Goal: Transaction & Acquisition: Purchase product/service

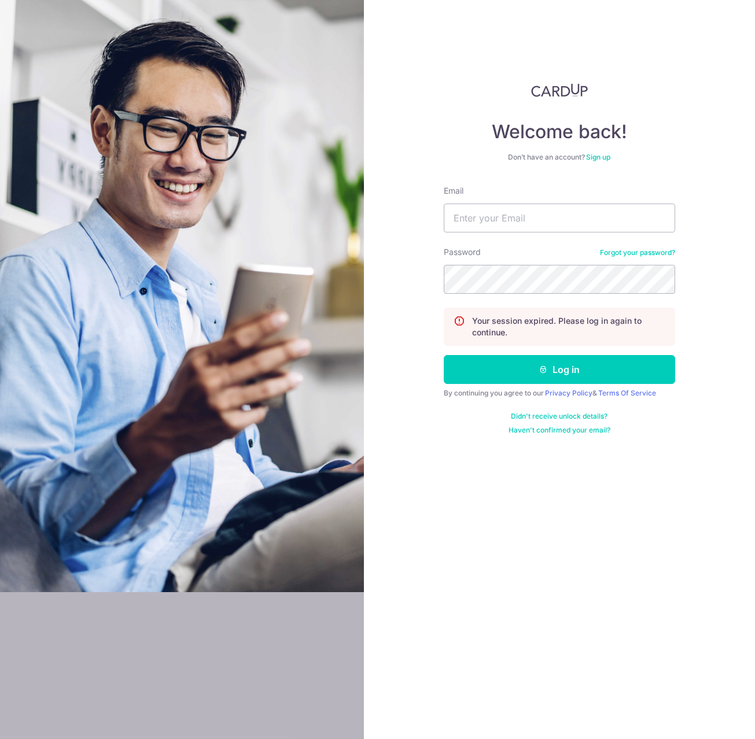
click at [440, 217] on div "Welcome back! Don’t have an account? Sign up Email Password Forgot your passwor…" at bounding box center [560, 369] width 392 height 739
click at [458, 212] on input "Email" at bounding box center [559, 218] width 231 height 29
type input "vernonchow@live.com.sg"
click at [444, 355] on button "Log in" at bounding box center [559, 369] width 231 height 29
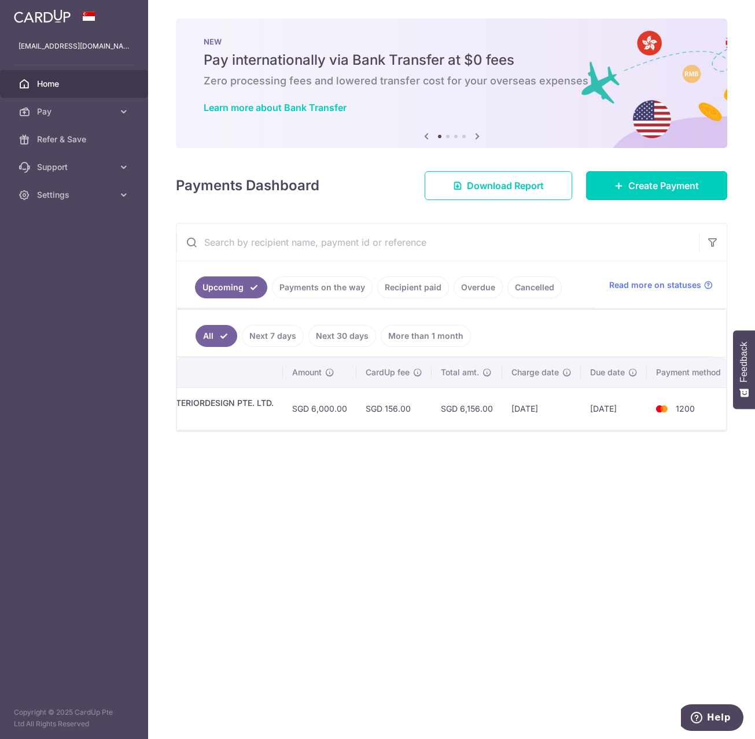
scroll to position [0, 340]
click at [382, 290] on link "Recipient paid" at bounding box center [413, 287] width 72 height 22
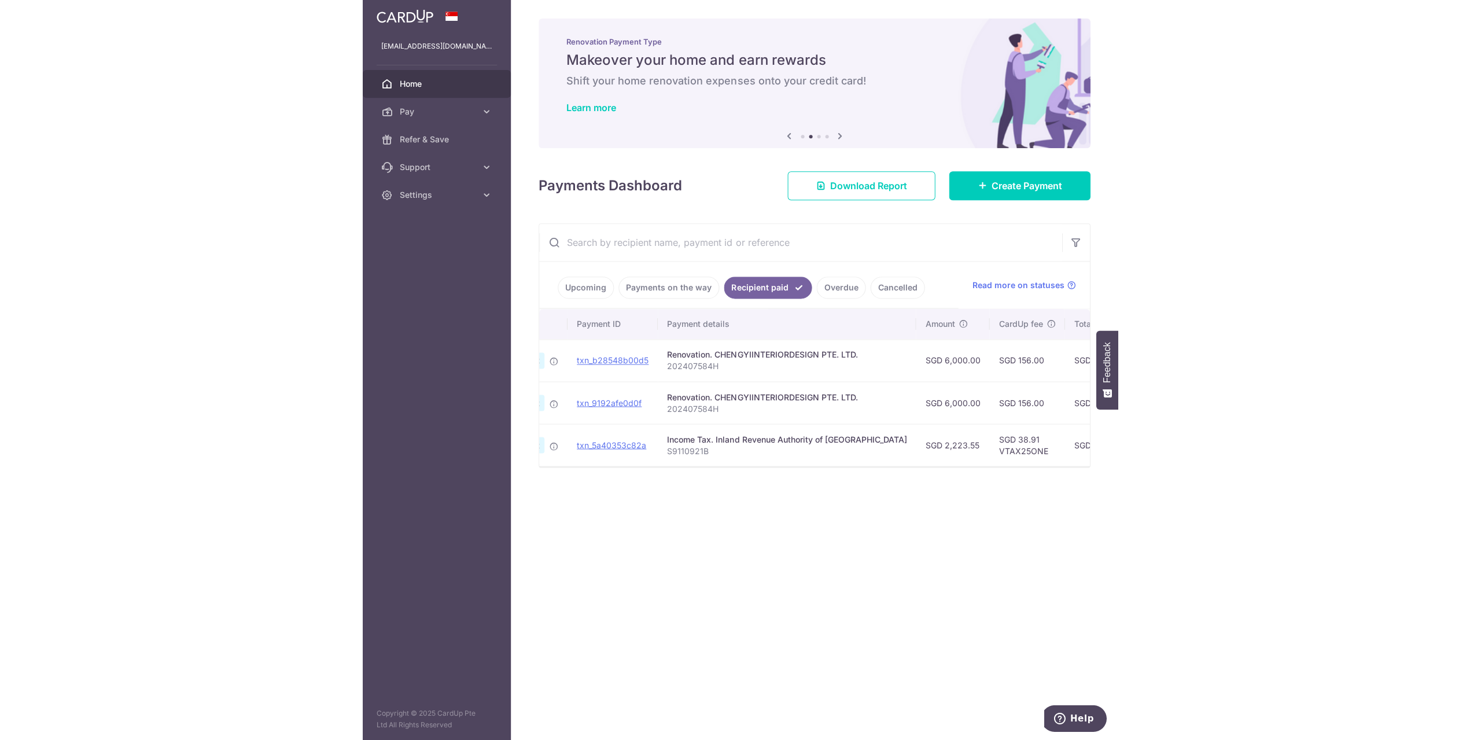
scroll to position [0, 87]
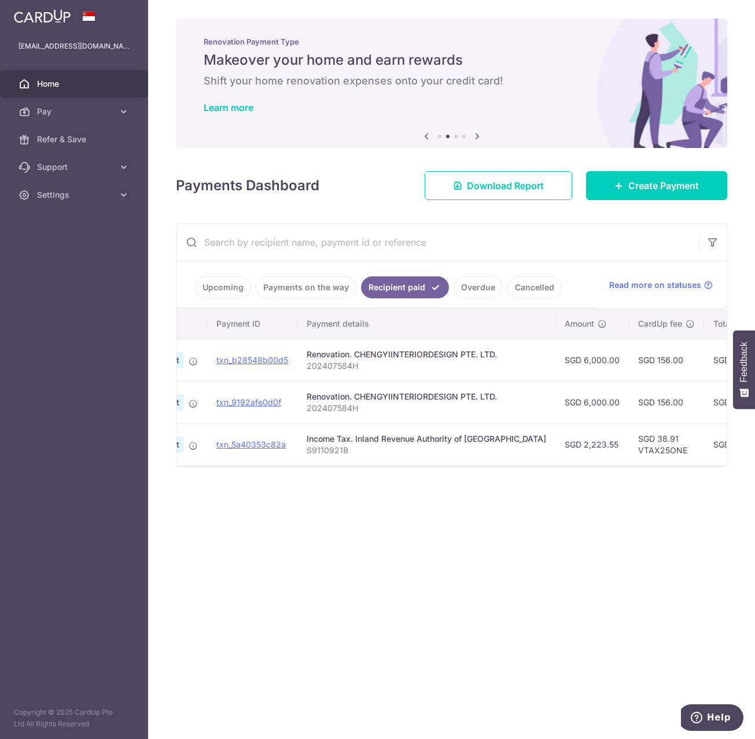
click at [305, 282] on link "Payments on the way" at bounding box center [306, 287] width 101 height 22
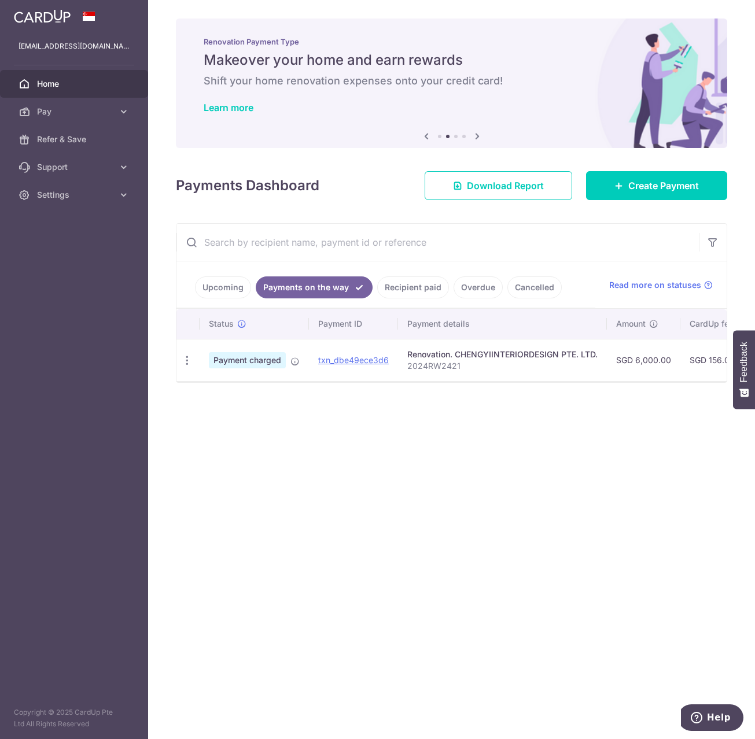
click at [229, 287] on link "Upcoming" at bounding box center [223, 287] width 56 height 22
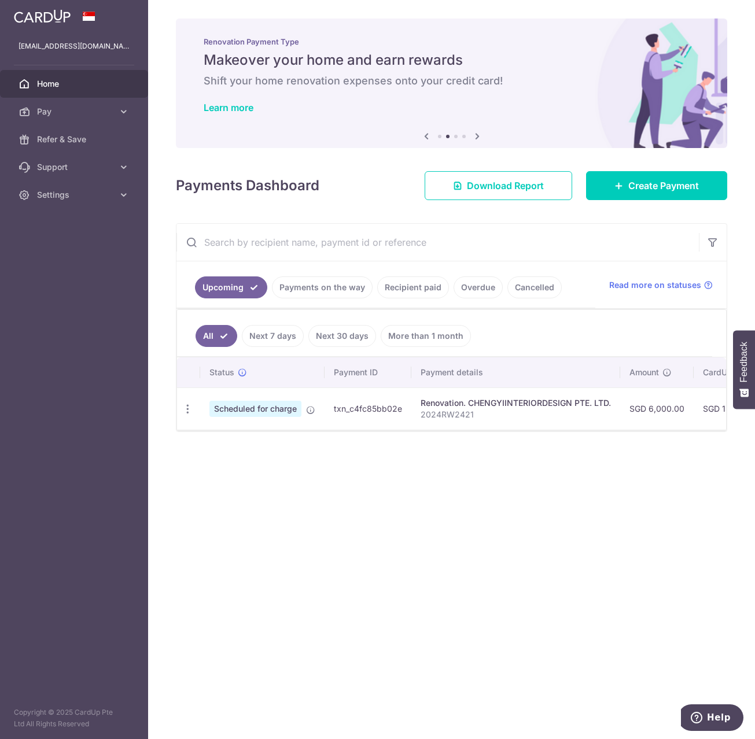
click at [284, 292] on link "Payments on the way" at bounding box center [322, 287] width 101 height 22
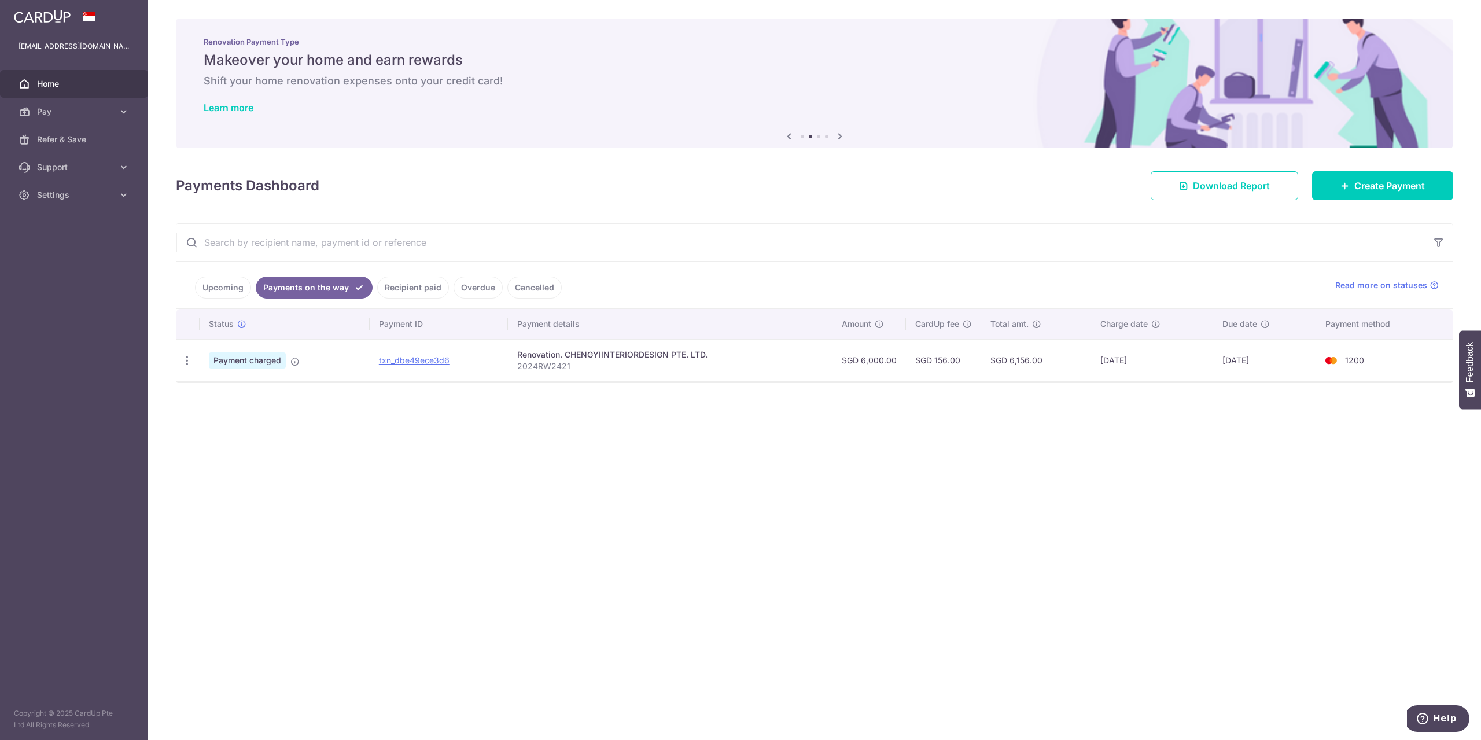
click at [231, 287] on link "Upcoming" at bounding box center [223, 287] width 56 height 22
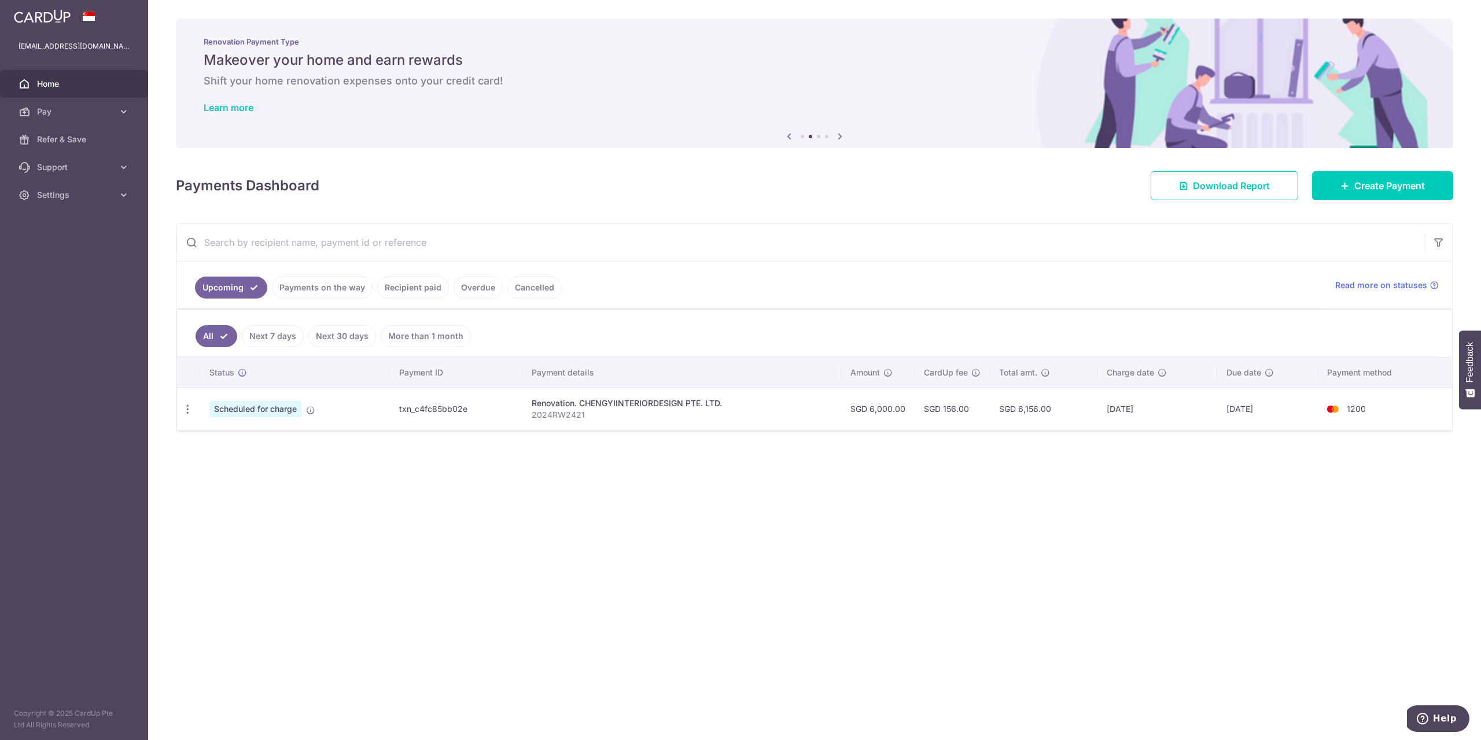
click at [283, 287] on link "Payments on the way" at bounding box center [322, 287] width 101 height 22
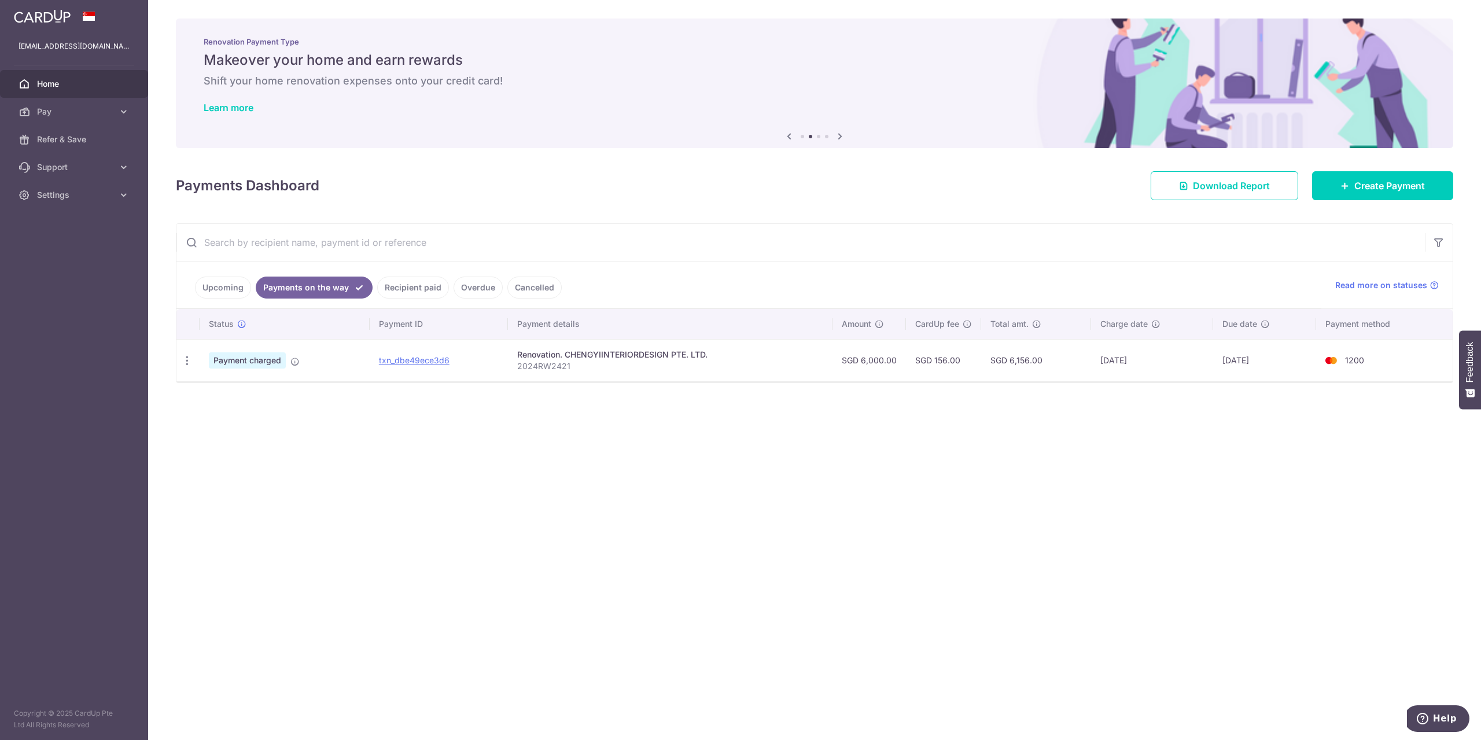
click at [228, 285] on link "Upcoming" at bounding box center [223, 287] width 56 height 22
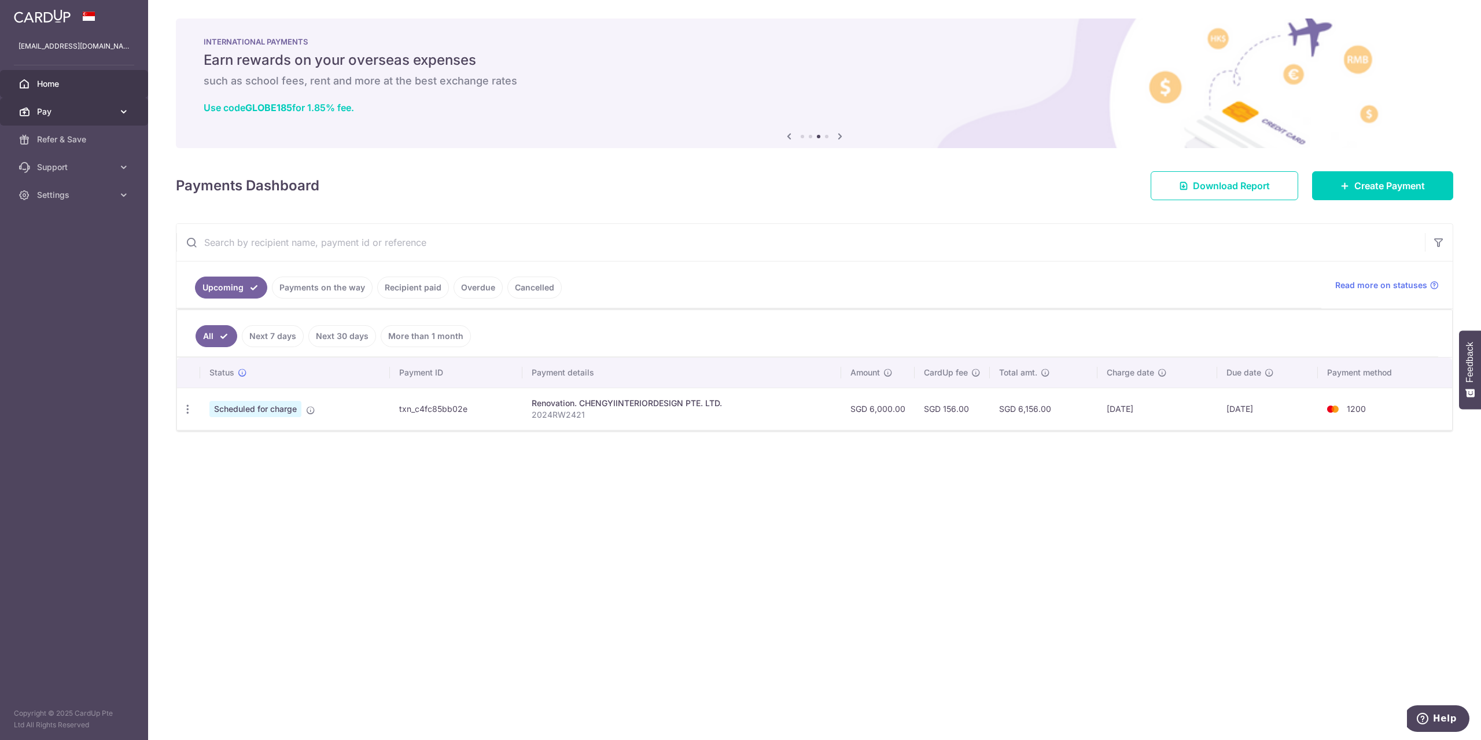
click at [124, 122] on link "Pay" at bounding box center [74, 112] width 148 height 28
click at [104, 140] on span "Payments" at bounding box center [75, 140] width 76 height 12
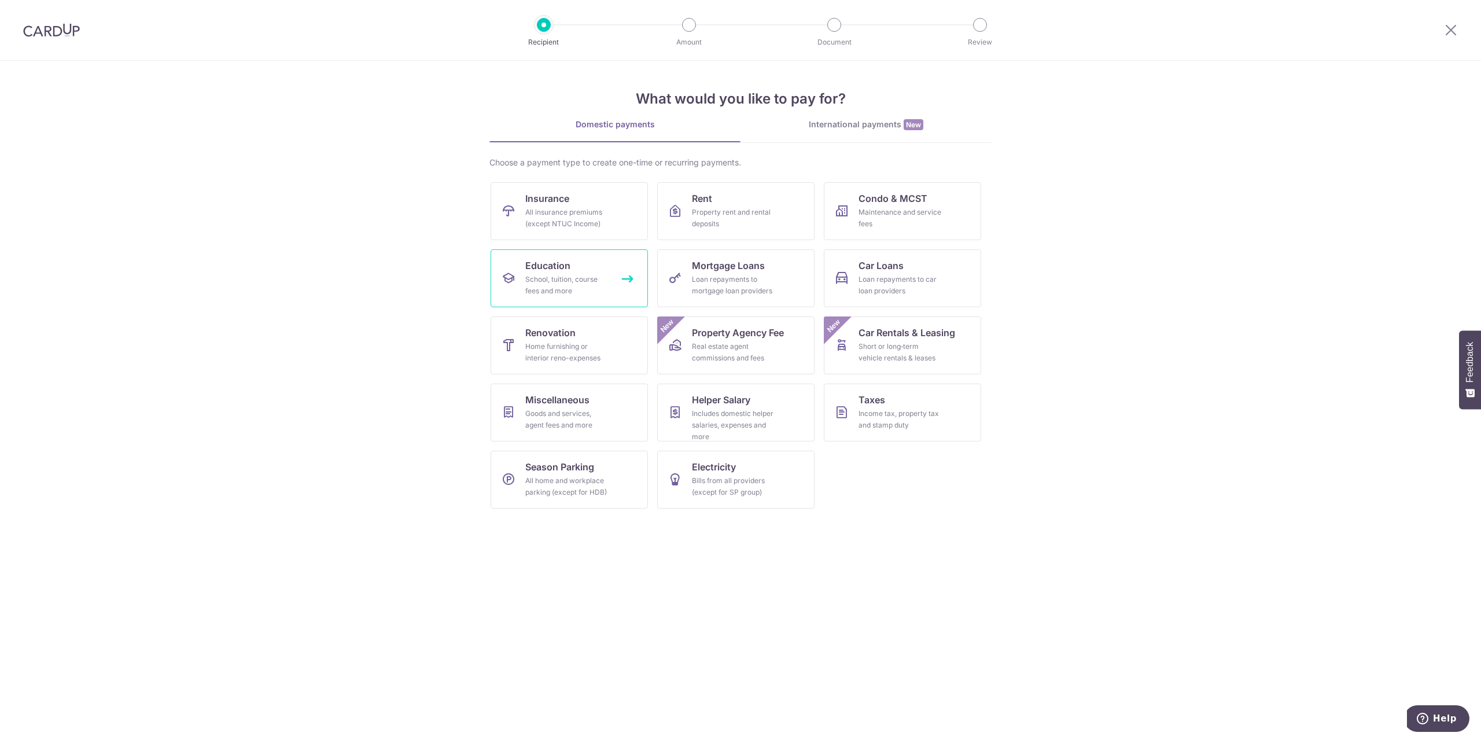
click at [563, 272] on link "Education School, tuition, course fees and more" at bounding box center [568, 278] width 157 height 58
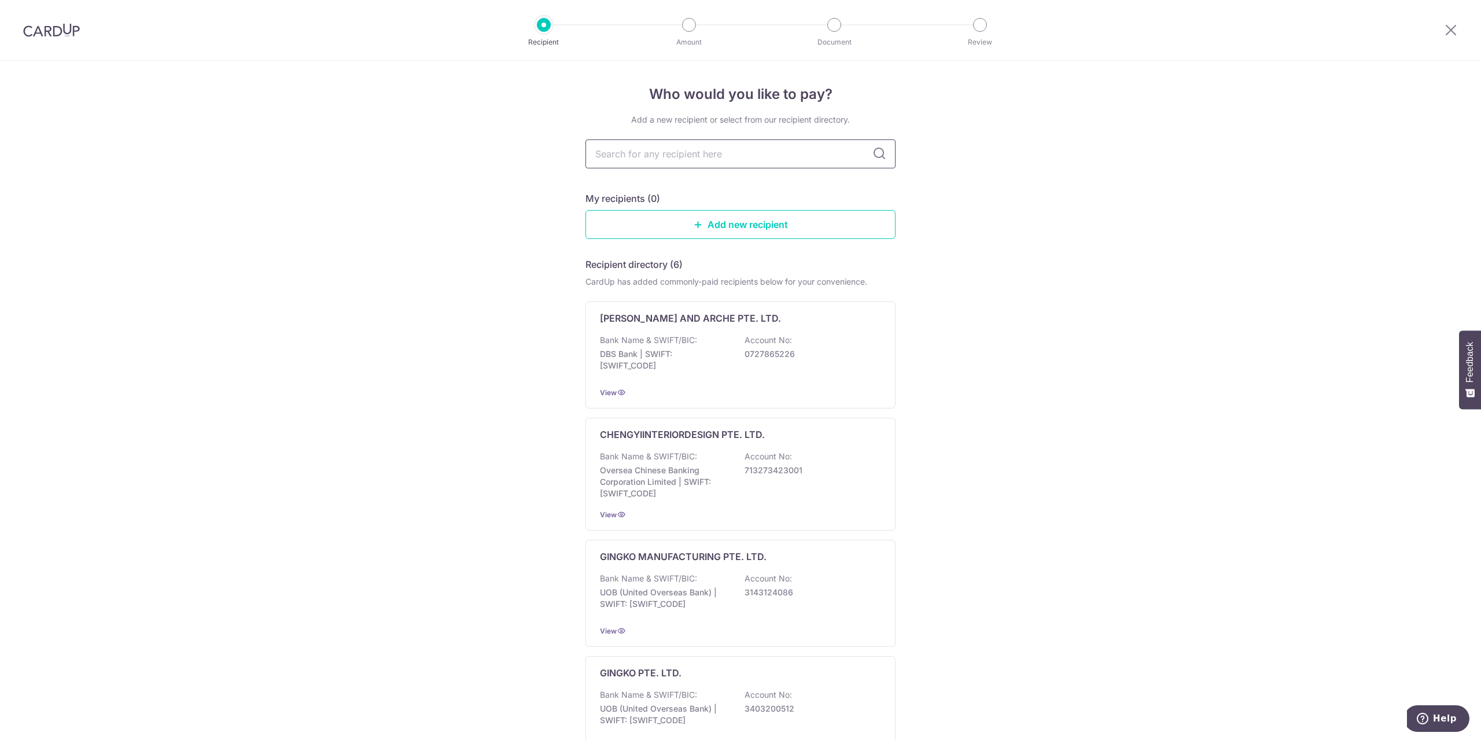
click at [629, 154] on input "text" at bounding box center [740, 153] width 310 height 29
click at [633, 448] on div "CHENGYIINTERIORDESIGN PTE. LTD. Bank Name & SWIFT/BIC: Oversea Chinese Banking …" at bounding box center [740, 474] width 310 height 113
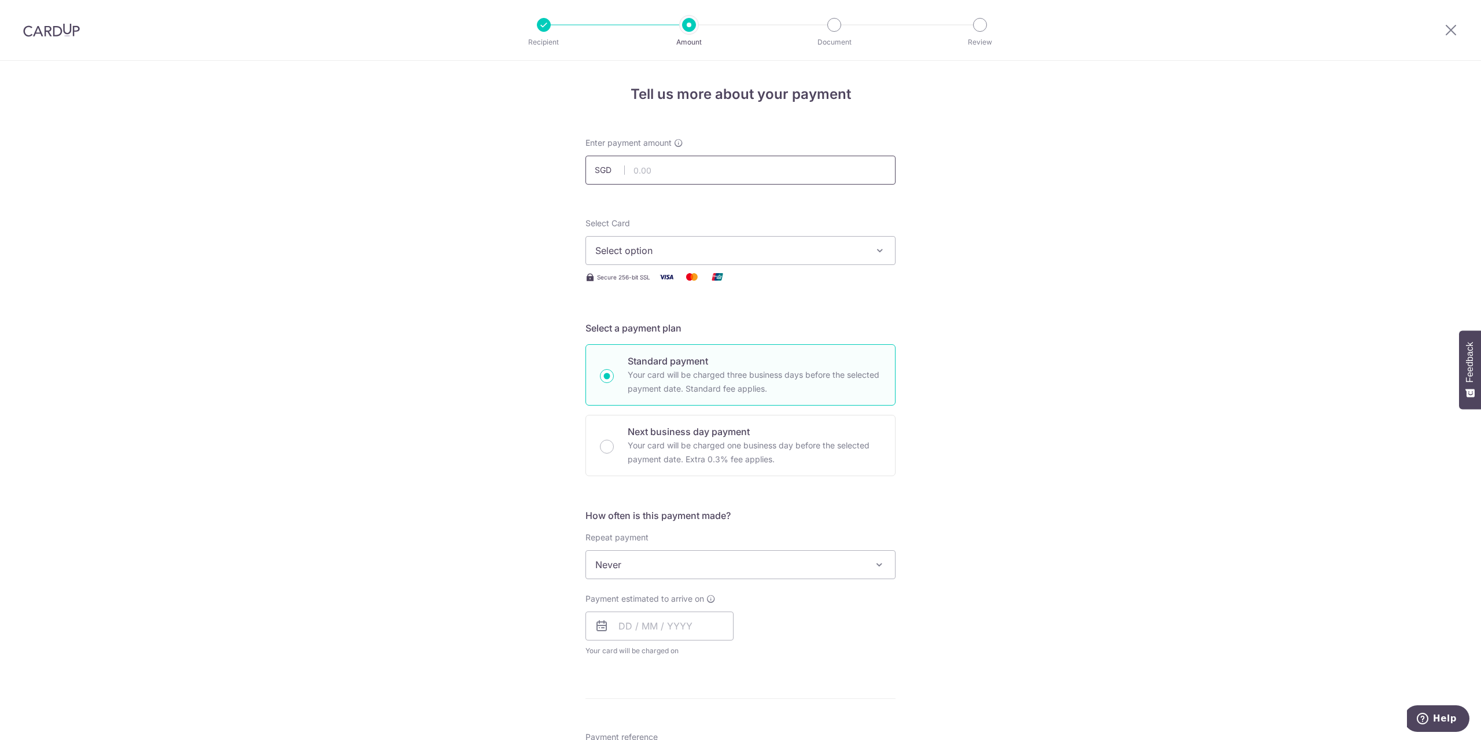
drag, startPoint x: 0, startPoint y: 0, endPoint x: 644, endPoint y: 177, distance: 667.6
click at [644, 177] on input "text" at bounding box center [740, 170] width 310 height 29
type input "6,900.00"
click at [603, 250] on span "Select option" at bounding box center [730, 251] width 270 height 14
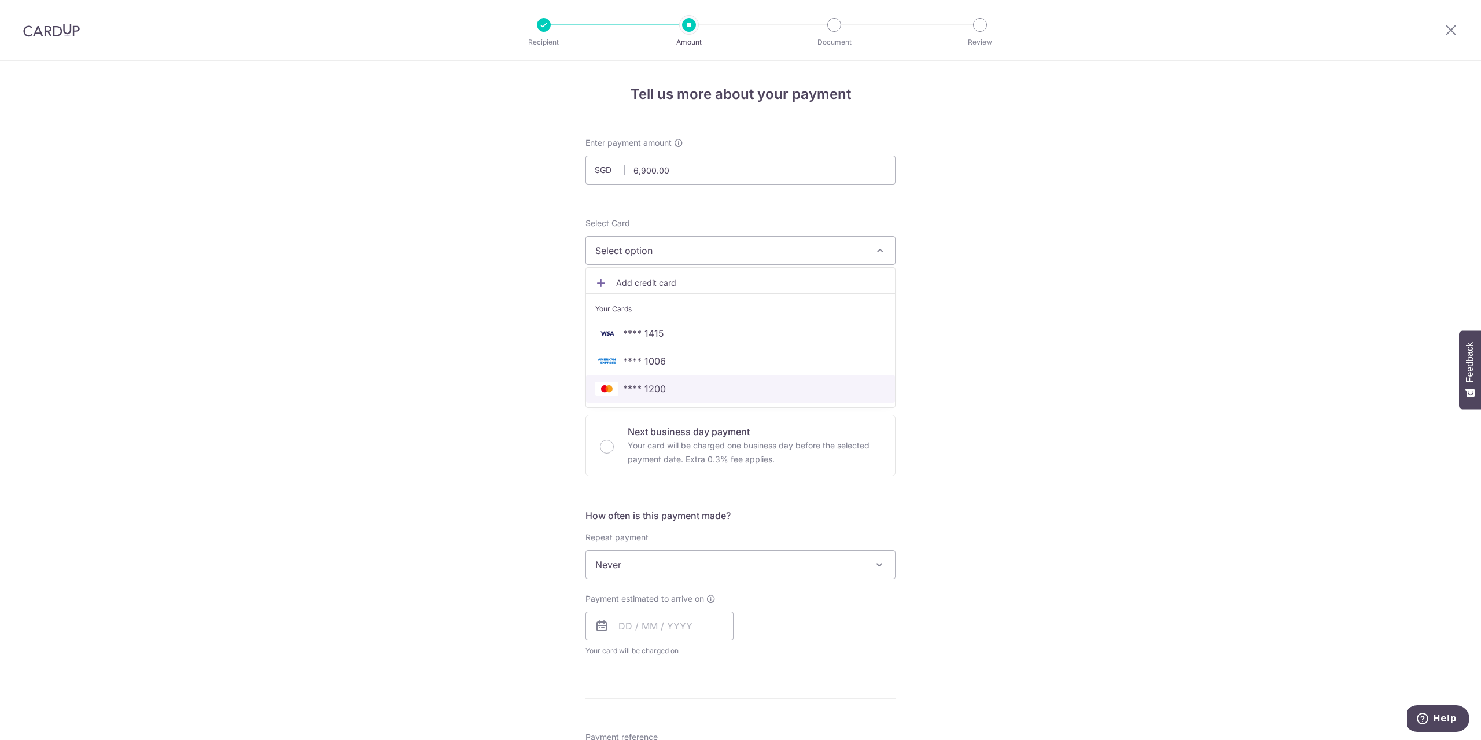
click at [633, 386] on span "**** 1200" at bounding box center [644, 389] width 43 height 14
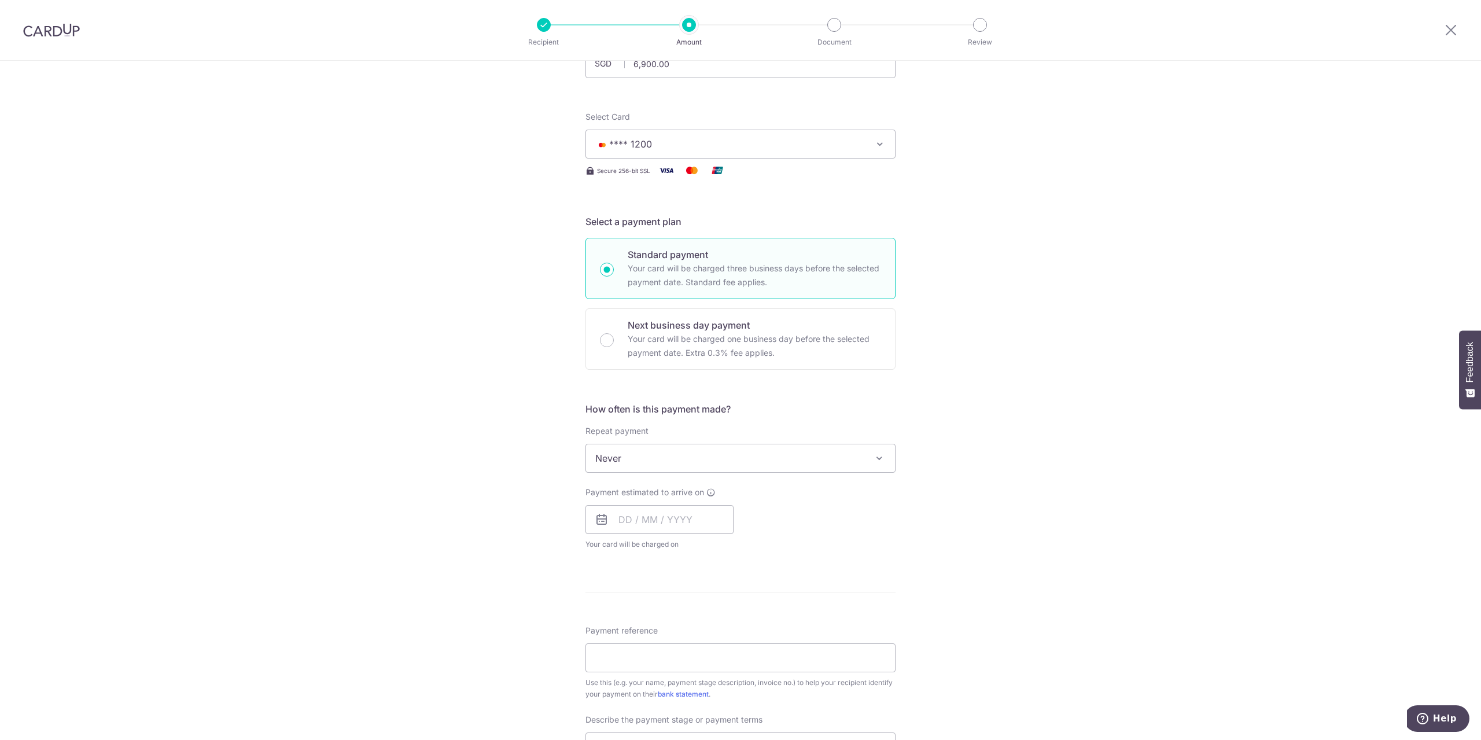
scroll to position [386, 0]
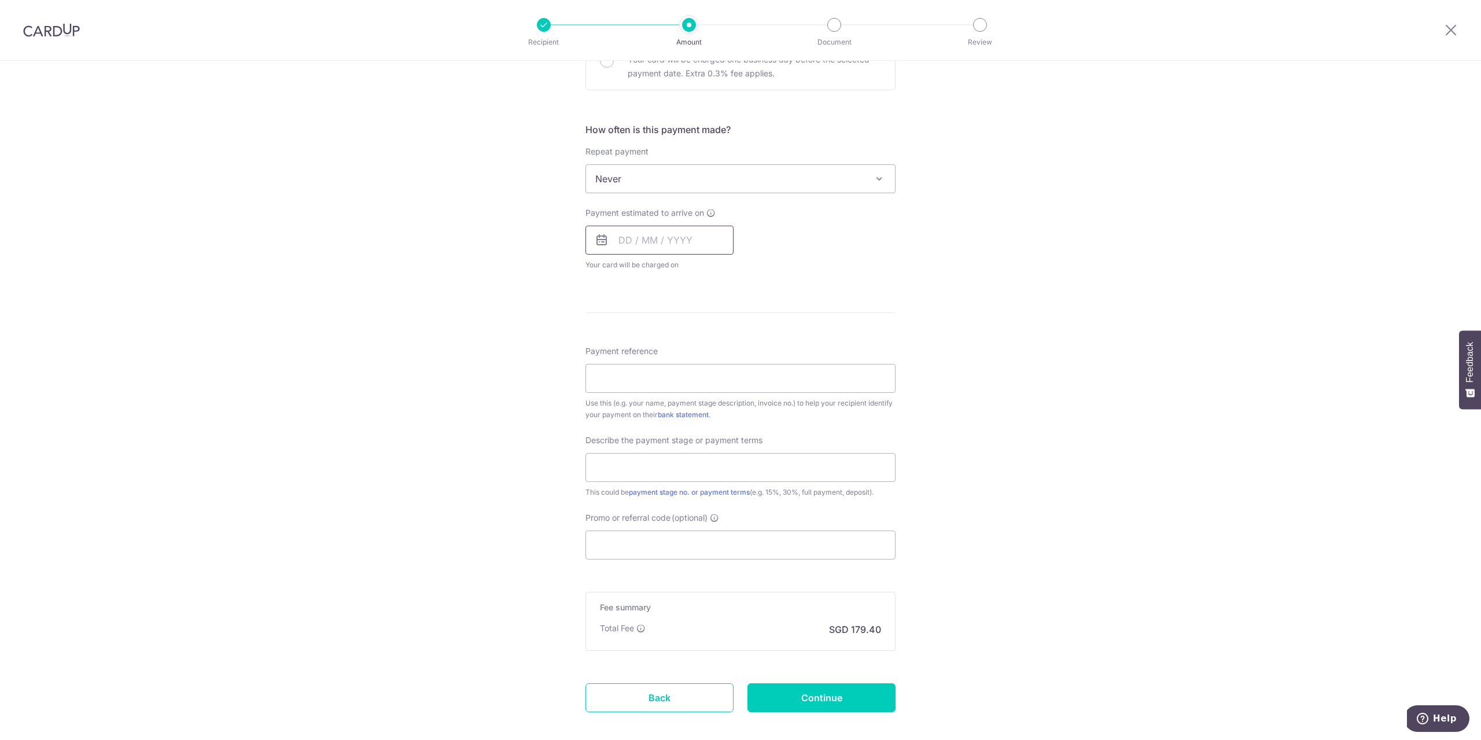
click at [649, 250] on input "text" at bounding box center [659, 240] width 148 height 29
click at [717, 350] on link "12" at bounding box center [724, 345] width 19 height 19
type input "12/09/2025"
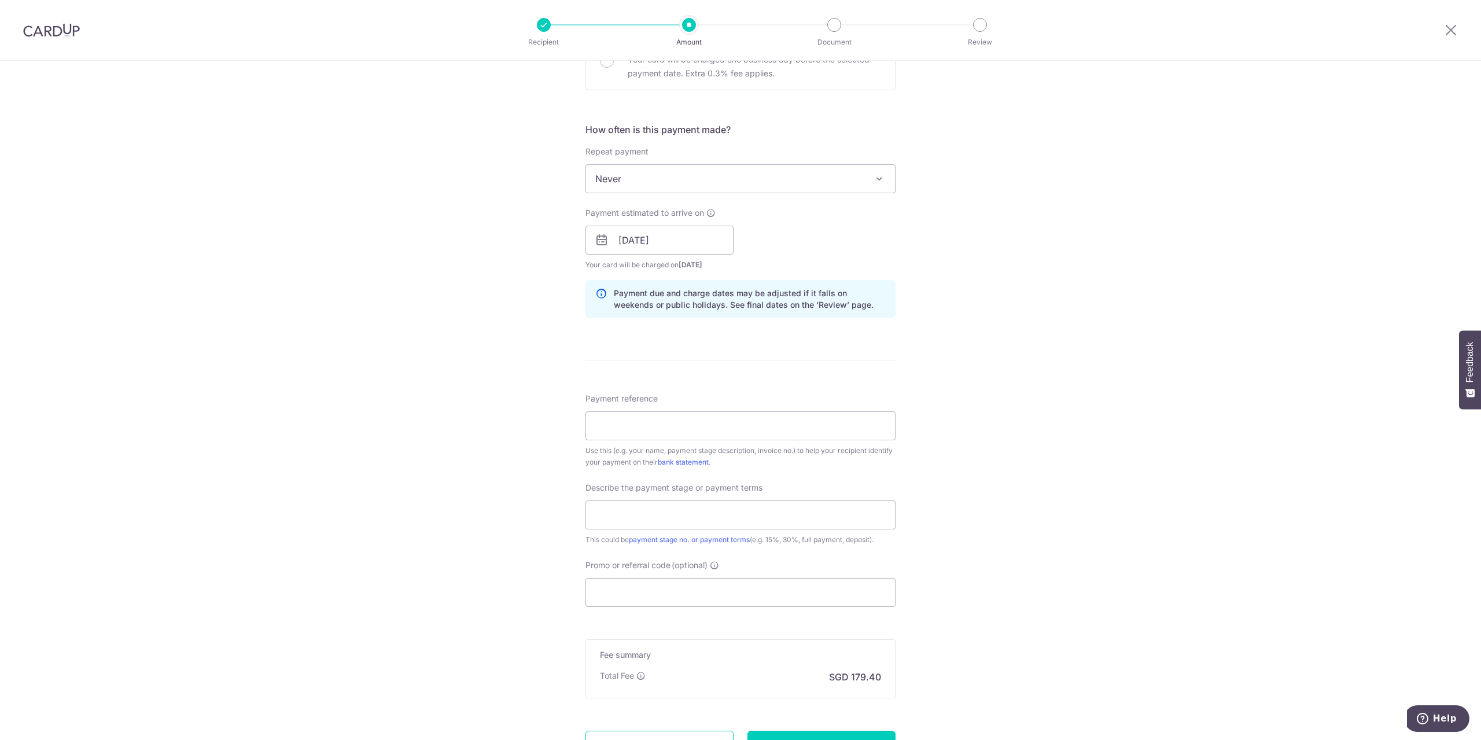
click at [632, 181] on span "Never" at bounding box center [740, 179] width 309 height 28
click at [618, 412] on input "Payment reference" at bounding box center [740, 425] width 310 height 29
click at [680, 414] on input "Payment reference" at bounding box center [740, 425] width 310 height 29
type input "2024RW2421"
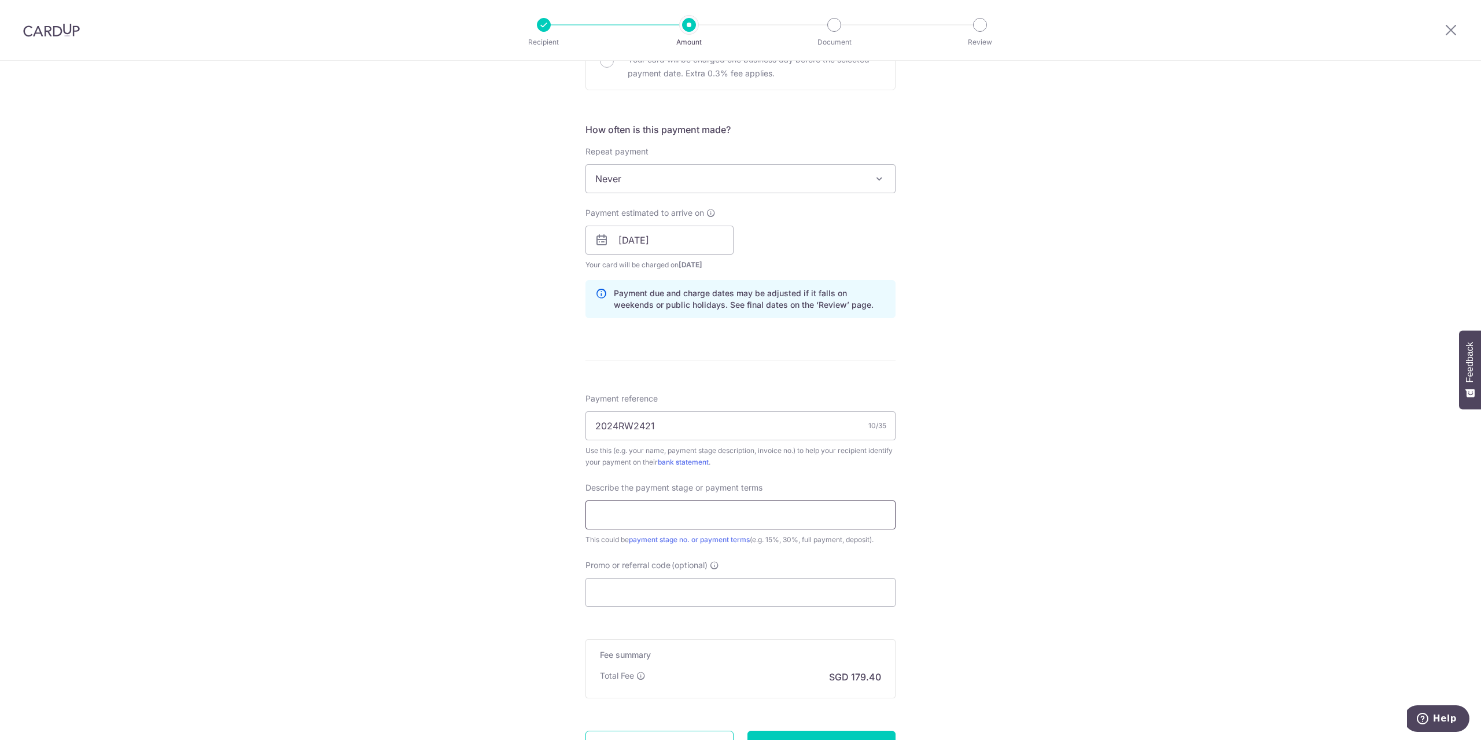
click at [663, 522] on input "text" at bounding box center [740, 514] width 310 height 29
type input "5"
type input "D"
click at [609, 563] on span "Promo or referral code" at bounding box center [627, 565] width 85 height 12
click at [609, 578] on input "Promo or referral code (optional)" at bounding box center [740, 592] width 310 height 29
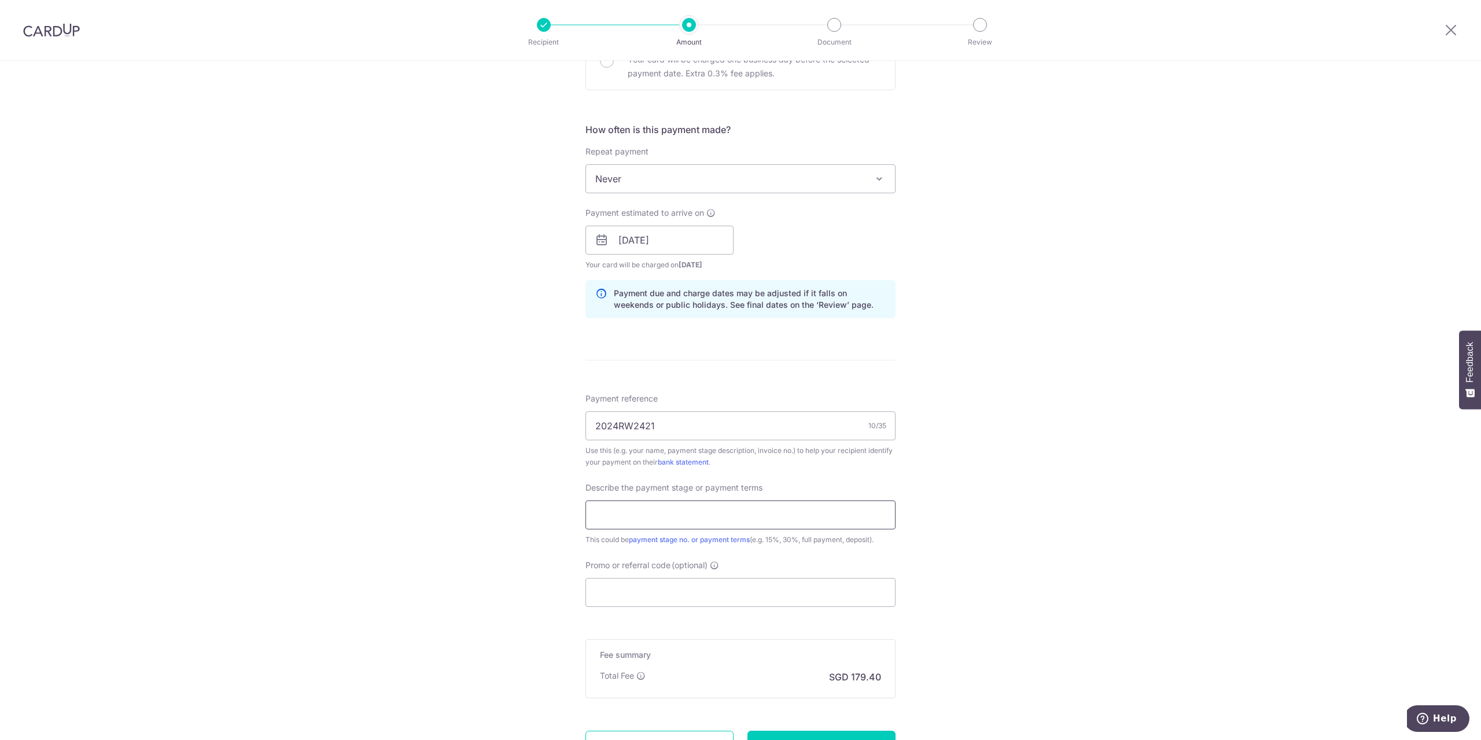
click at [613, 510] on input "text" at bounding box center [740, 514] width 310 height 29
type input "5th Payment of 50%"
click at [650, 579] on input "Promo or referral code (optional)" at bounding box center [740, 592] width 310 height 29
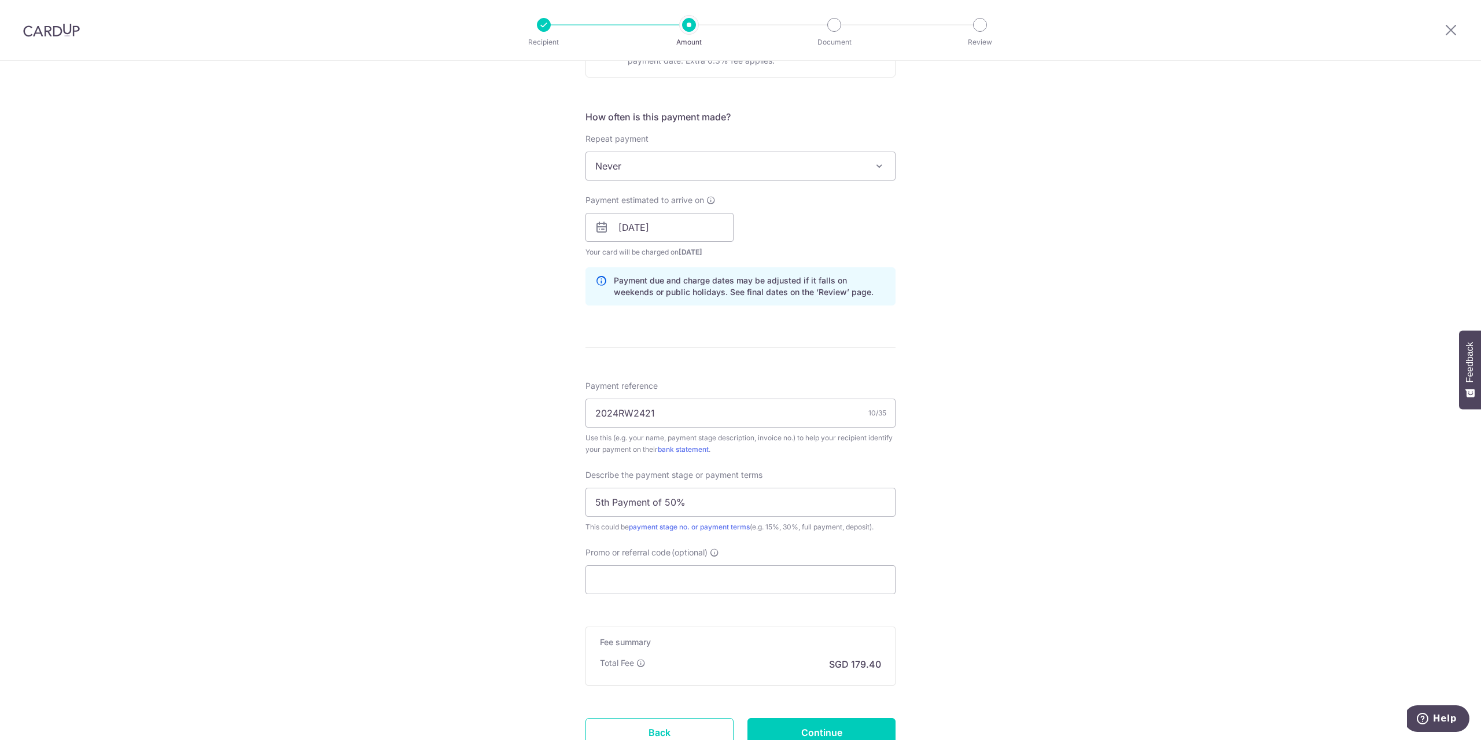
scroll to position [396, 0]
click at [618, 234] on input "12/09/2025" at bounding box center [659, 230] width 148 height 29
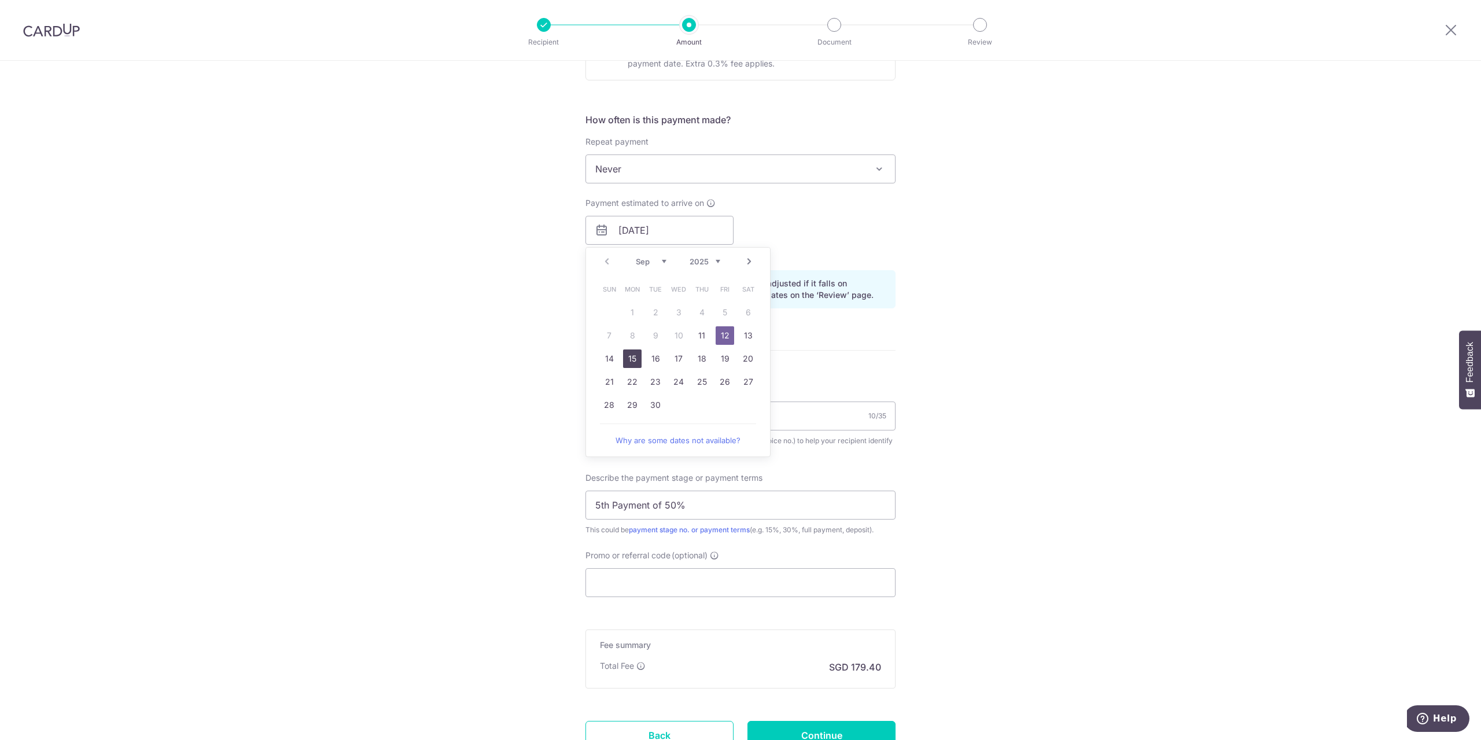
click at [632, 358] on link "15" at bounding box center [632, 358] width 19 height 19
type input "15/09/2025"
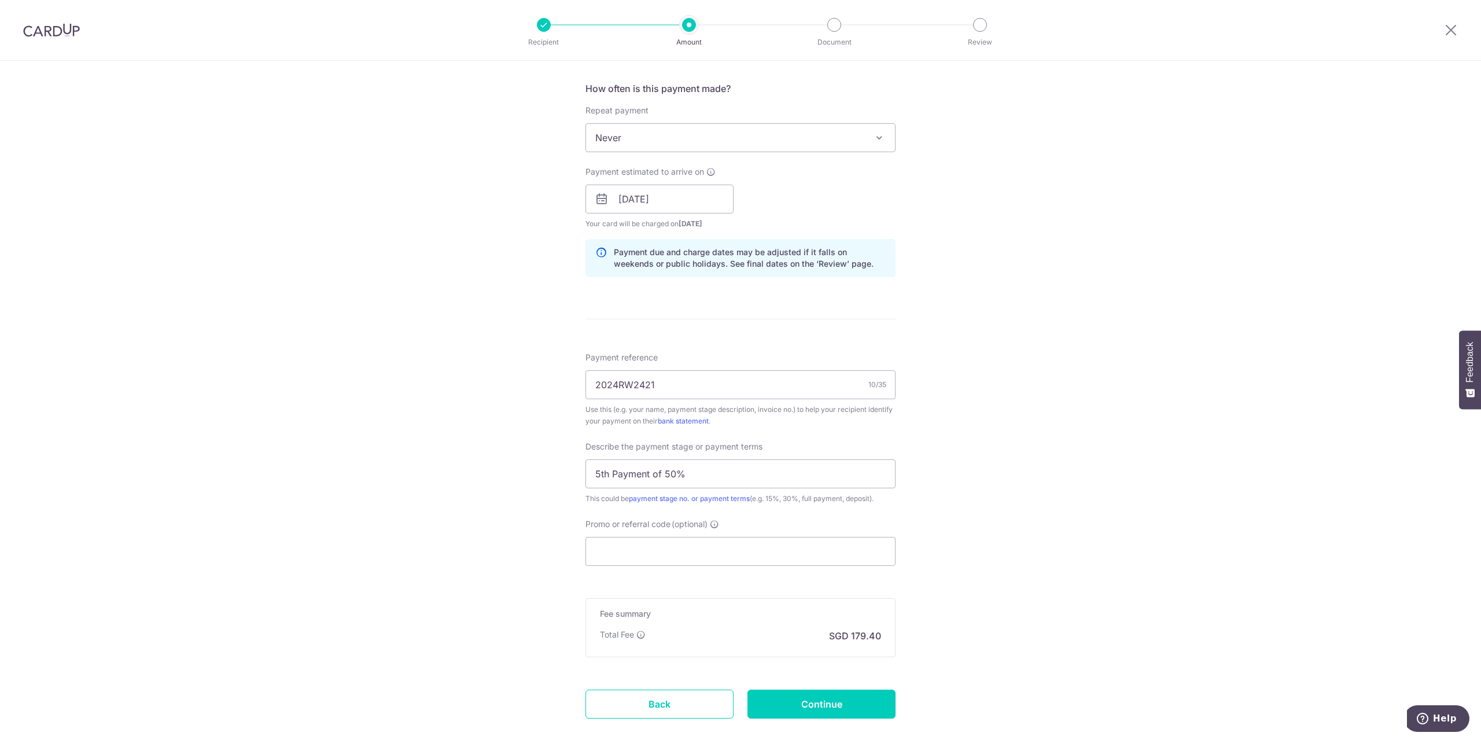
scroll to position [492, 0]
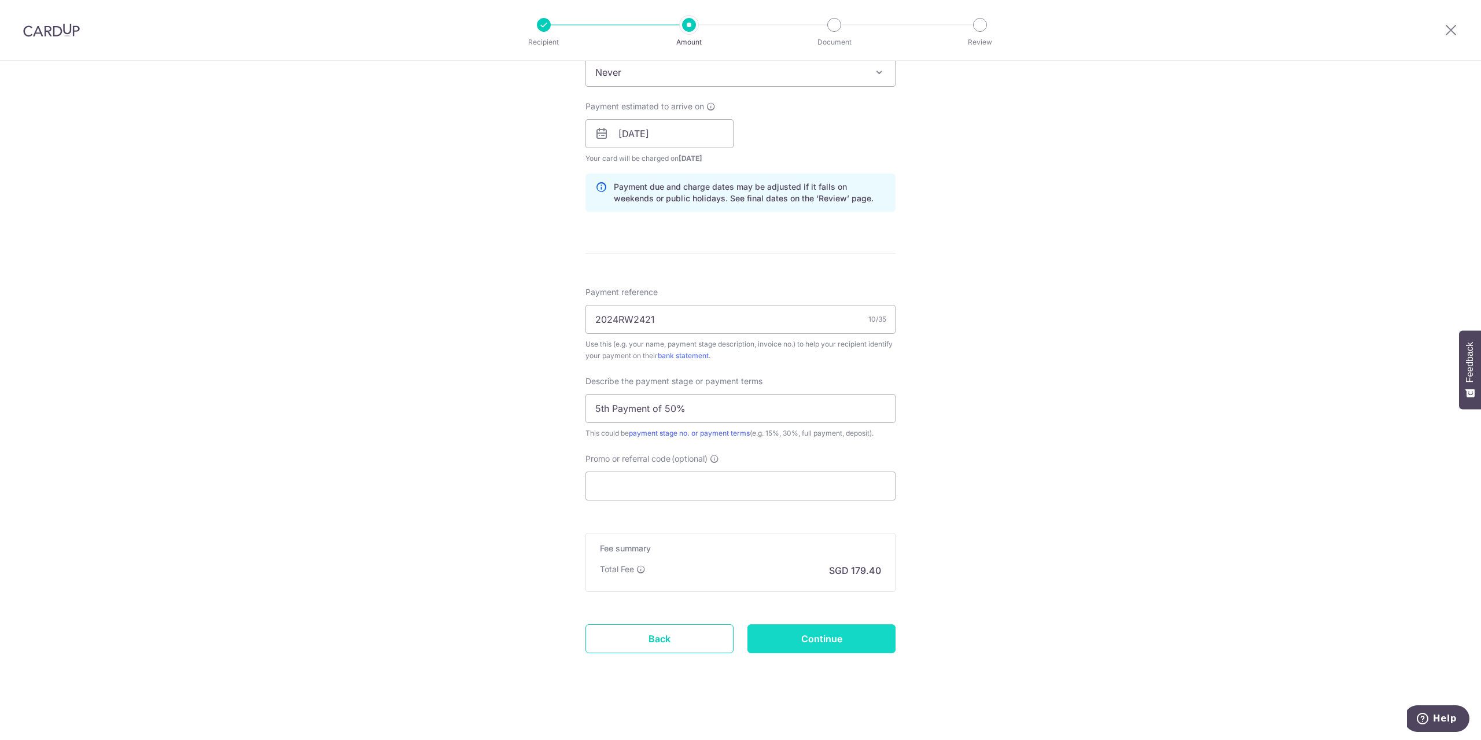
click at [755, 635] on input "Continue" at bounding box center [821, 638] width 148 height 29
type input "Create Schedule"
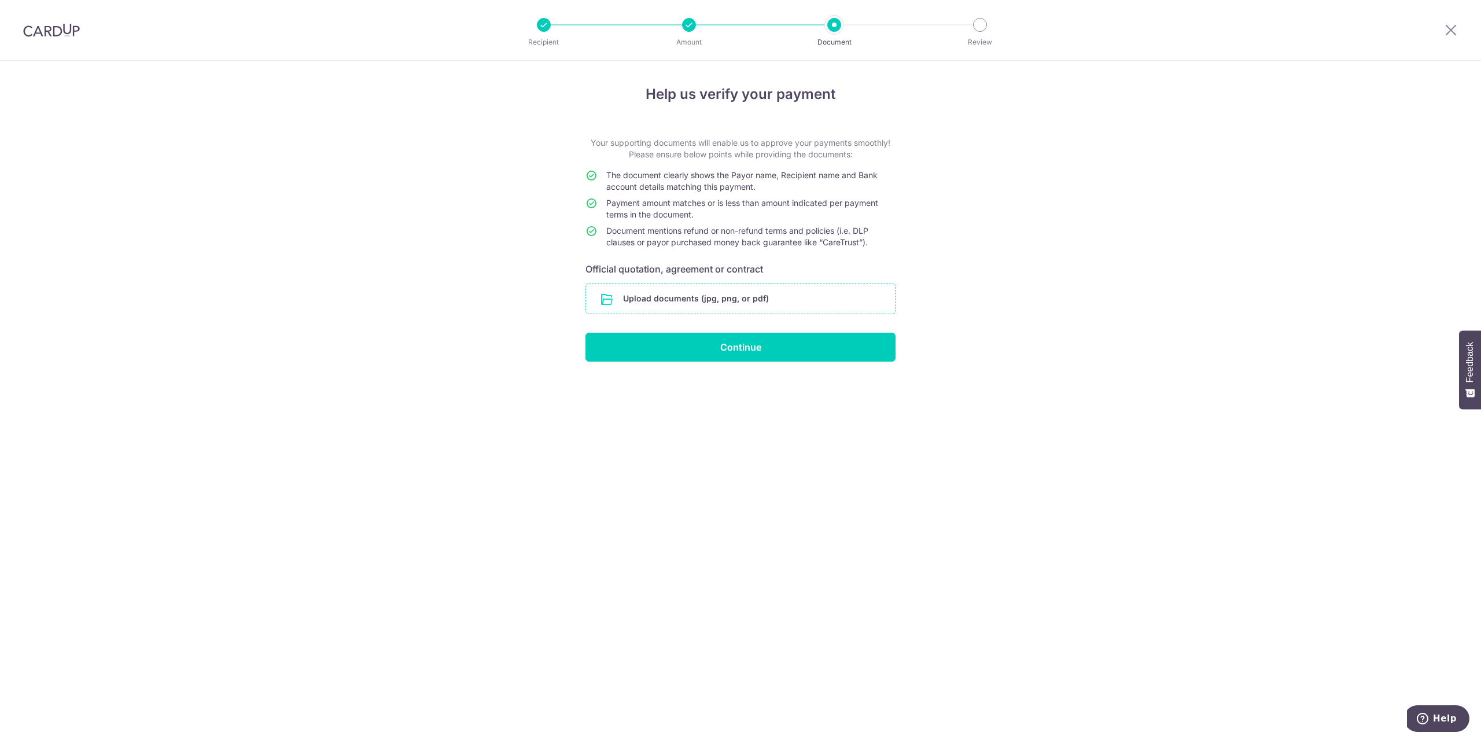
click at [614, 303] on input "file" at bounding box center [740, 298] width 309 height 30
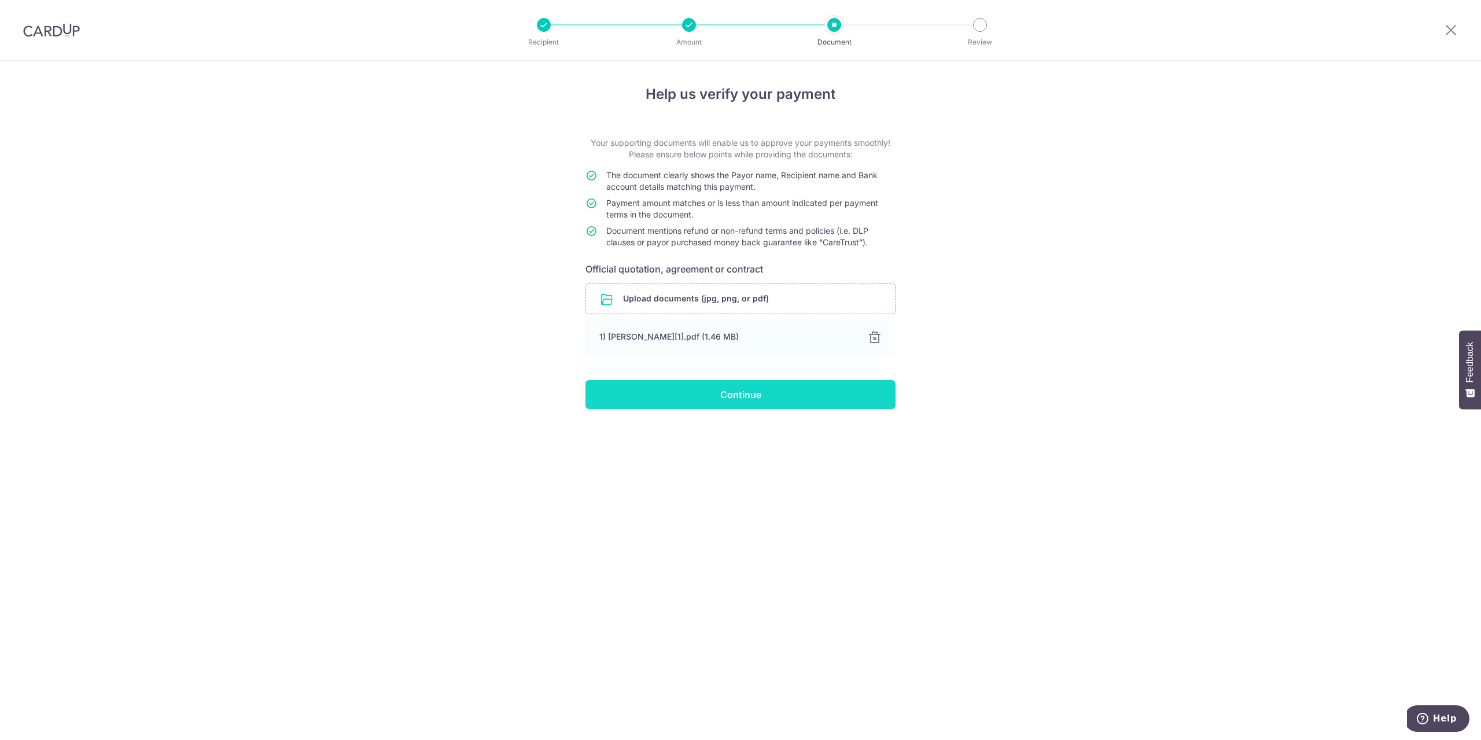
click at [714, 400] on input "Continue" at bounding box center [740, 394] width 310 height 29
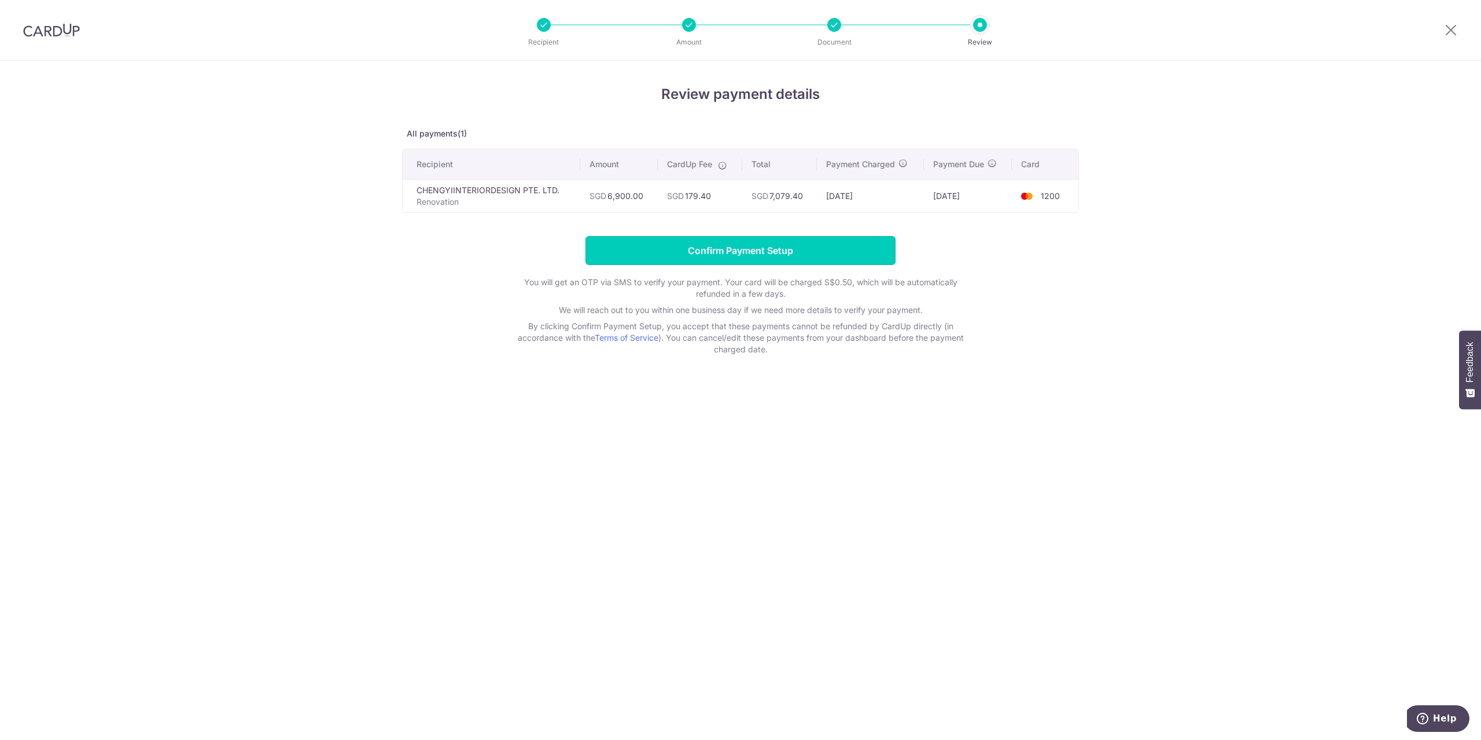
click at [674, 245] on input "Confirm Payment Setup" at bounding box center [740, 250] width 310 height 29
